Goal: Task Accomplishment & Management: Use online tool/utility

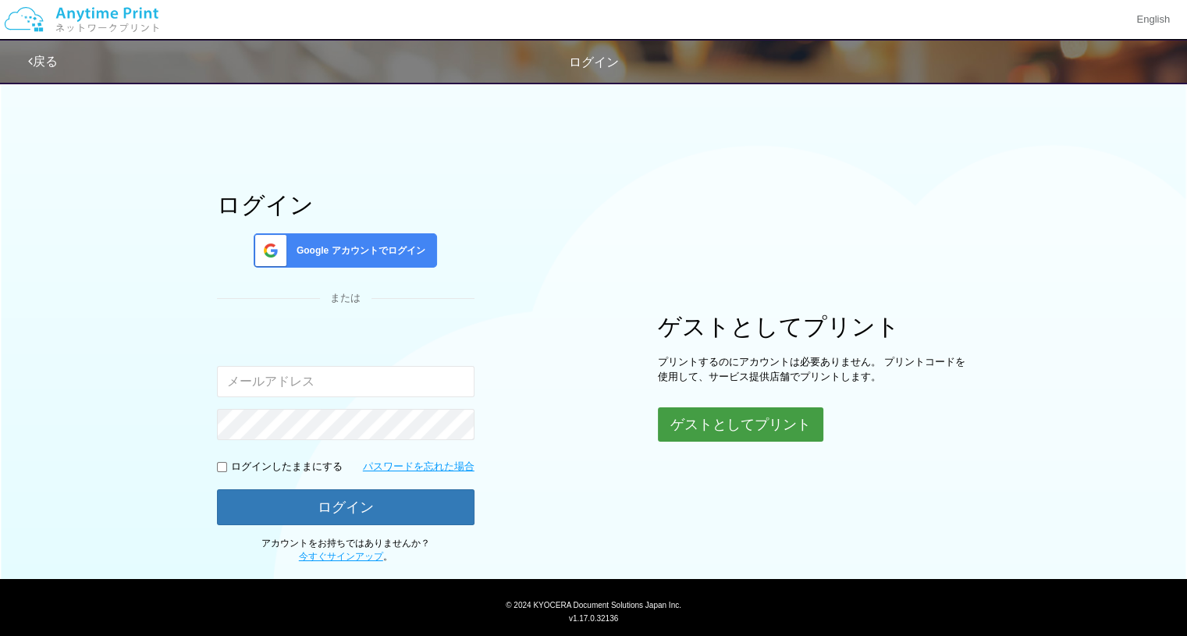
click at [706, 433] on button "ゲストとしてプリント" at bounding box center [741, 425] width 166 height 34
click at [721, 430] on button "ゲストとしてプリント" at bounding box center [741, 425] width 166 height 34
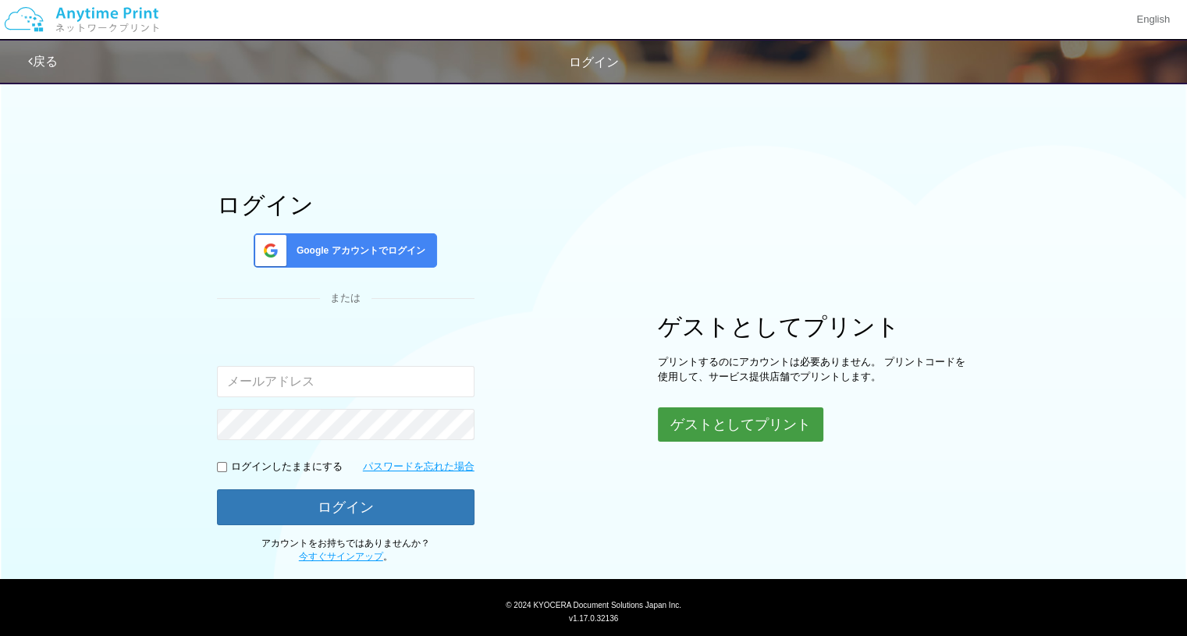
click at [721, 430] on button "ゲストとしてプリント" at bounding box center [741, 425] width 166 height 34
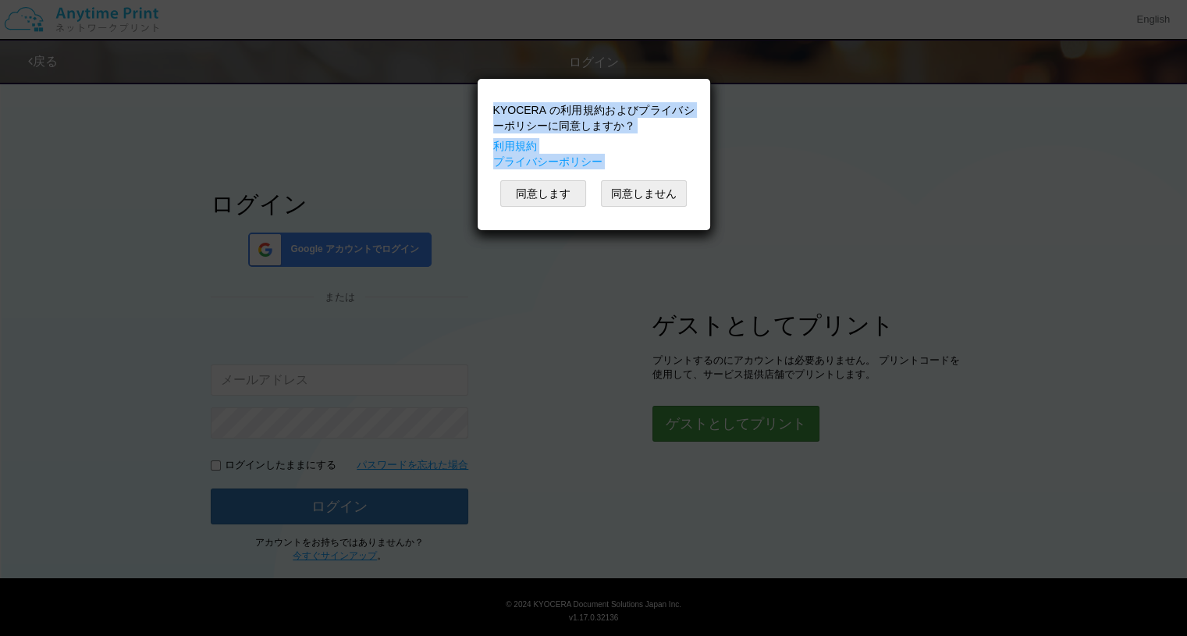
click at [721, 430] on div "KYOCERA の利用規約およびプライバシーポリシーに同意しますか？ 利用規約 プライバシーポリシー 同意します 同意しません" at bounding box center [593, 318] width 1187 height 636
click at [660, 202] on button "同意しません" at bounding box center [650, 193] width 86 height 27
click at [570, 201] on button "同意します" at bounding box center [550, 193] width 86 height 27
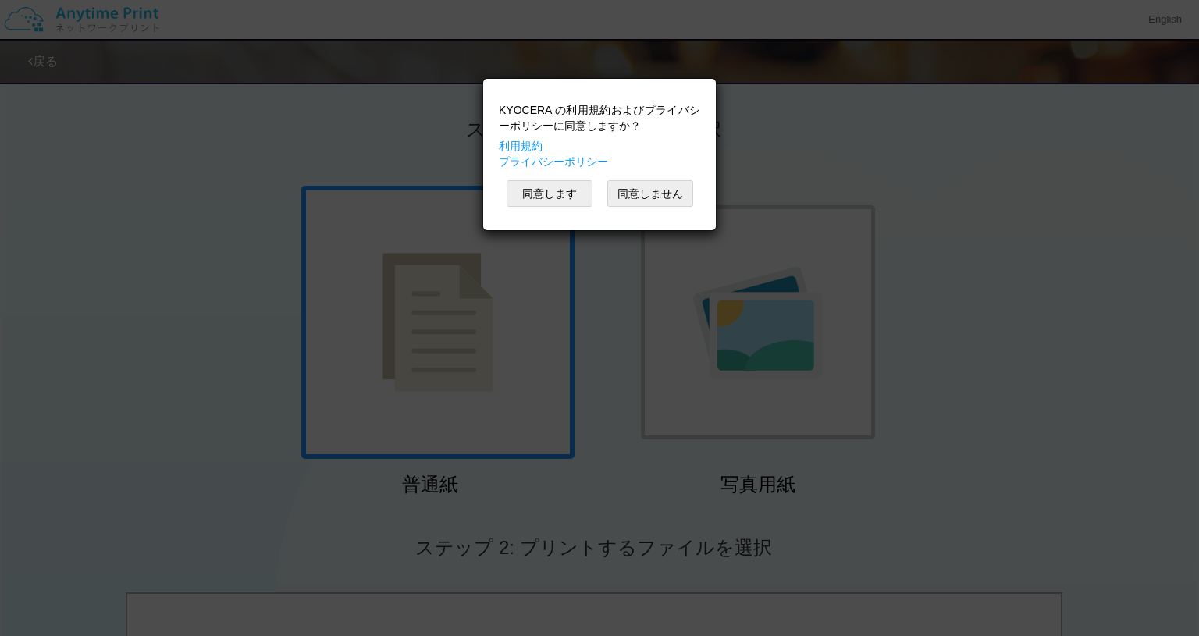
click at [488, 262] on div "KYOCERA の利用規約およびプライバシーポリシーに同意しますか？ 利用規約 プライバシーポリシー 同意します 同意しません" at bounding box center [599, 318] width 1199 height 636
click at [524, 190] on button "同意します" at bounding box center [550, 193] width 86 height 27
click at [524, 190] on div "KYOCERA の利用規約およびプライバシーポリシーに同意しますか？ 利用規約 プライバシーポリシー 同意します 同意しません" at bounding box center [599, 116] width 234 height 153
click at [188, 264] on div "KYOCERA の利用規約およびプライバシーポリシーに同意しますか？ 利用規約 プライバシーポリシー 同意します 同意しません" at bounding box center [599, 318] width 1199 height 636
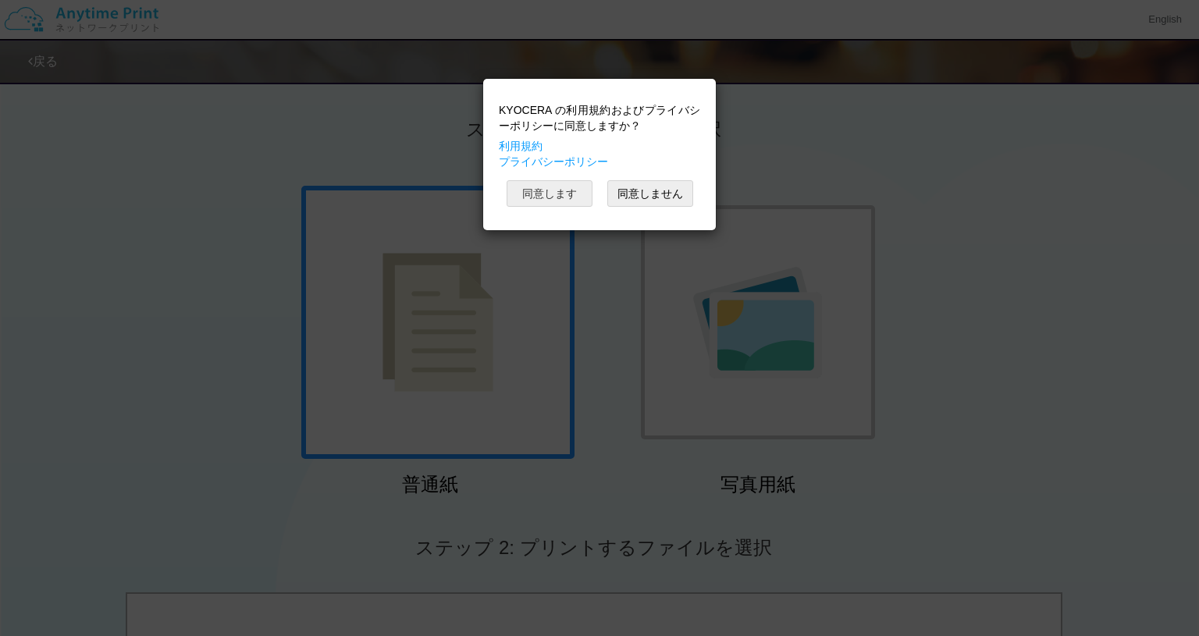
click at [531, 202] on button "同意します" at bounding box center [550, 193] width 86 height 27
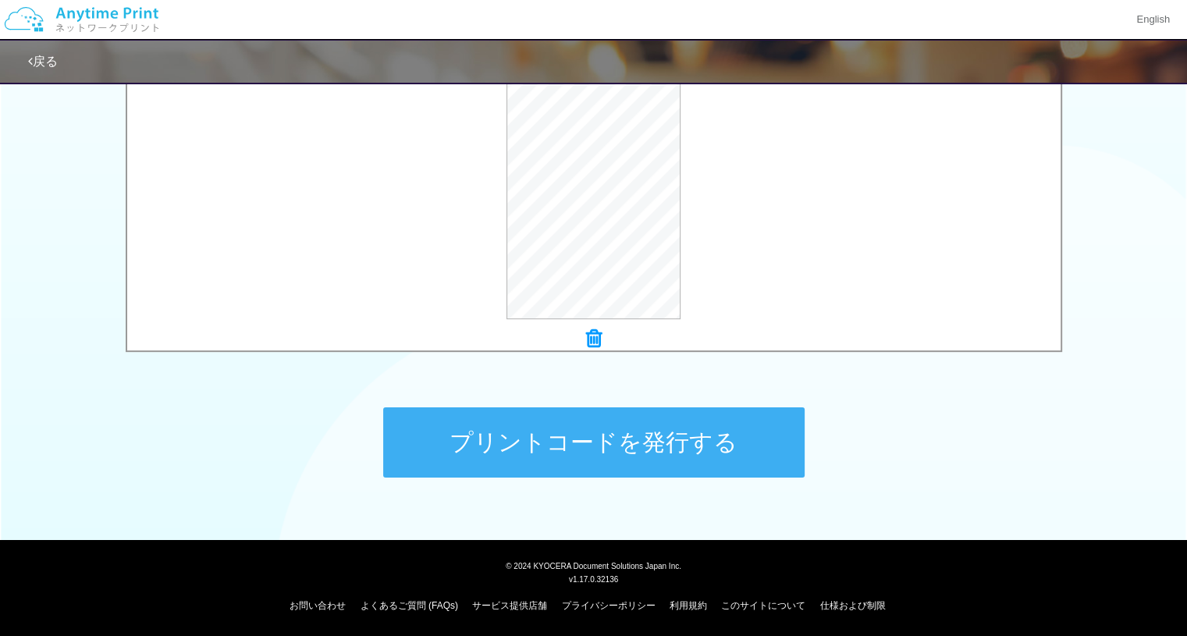
scroll to position [506, 0]
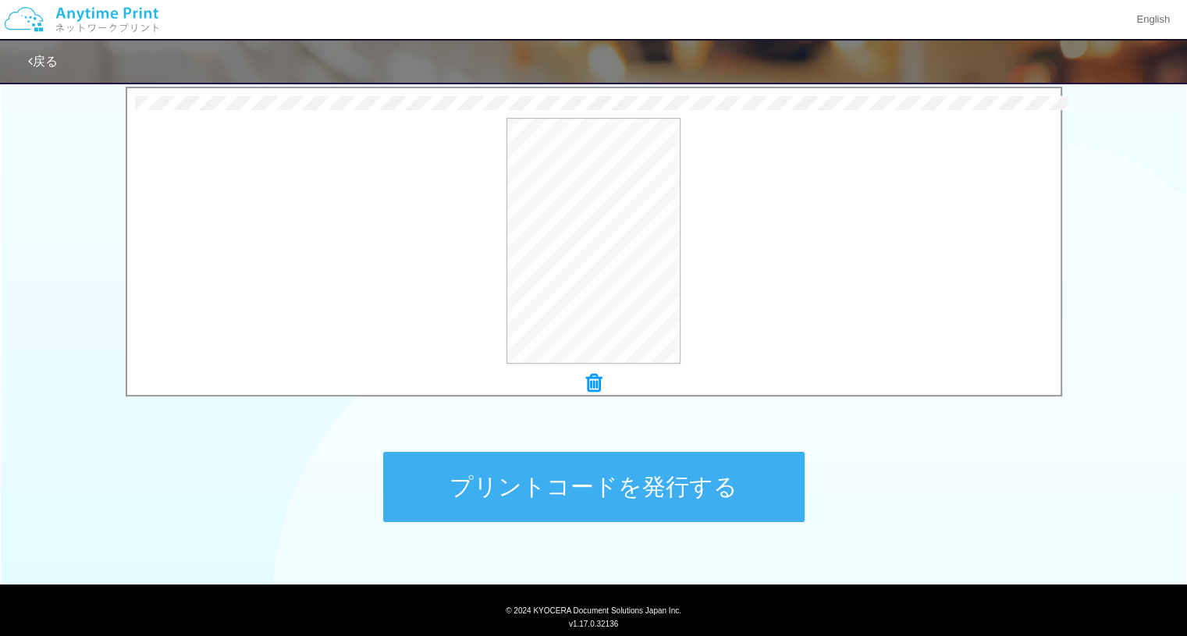
click at [582, 471] on button "プリントコードを発行する" at bounding box center [594, 487] width 422 height 70
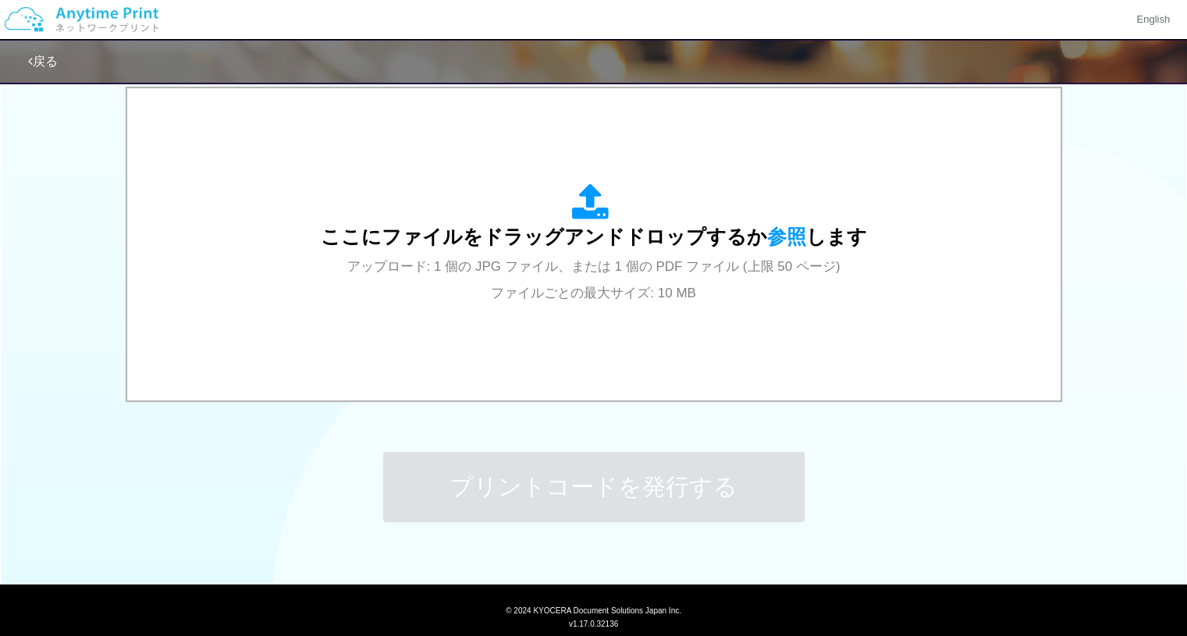
scroll to position [0, 0]
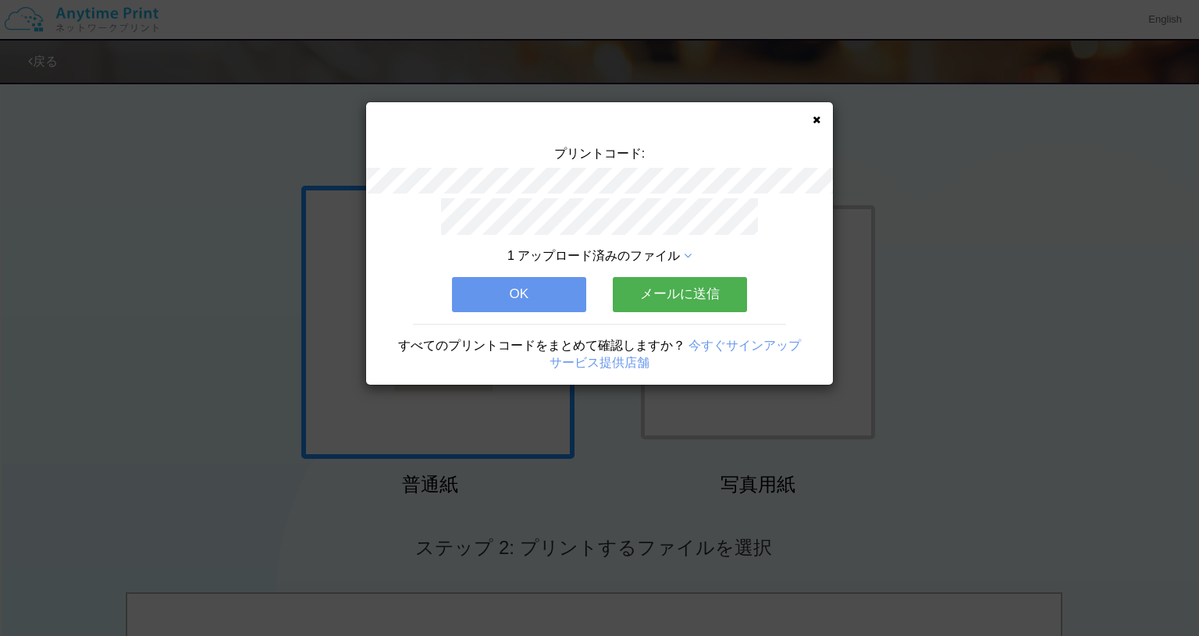
click at [519, 289] on button "OK" at bounding box center [519, 294] width 134 height 34
